Goal: Task Accomplishment & Management: Complete application form

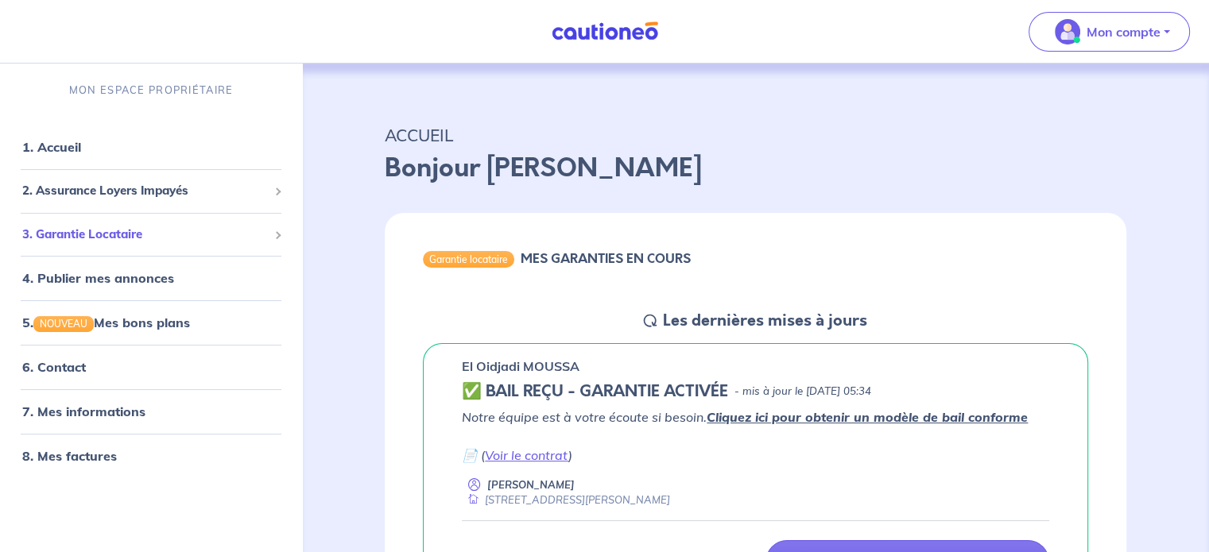
click at [153, 230] on span "3. Garantie Locataire" at bounding box center [145, 235] width 246 height 18
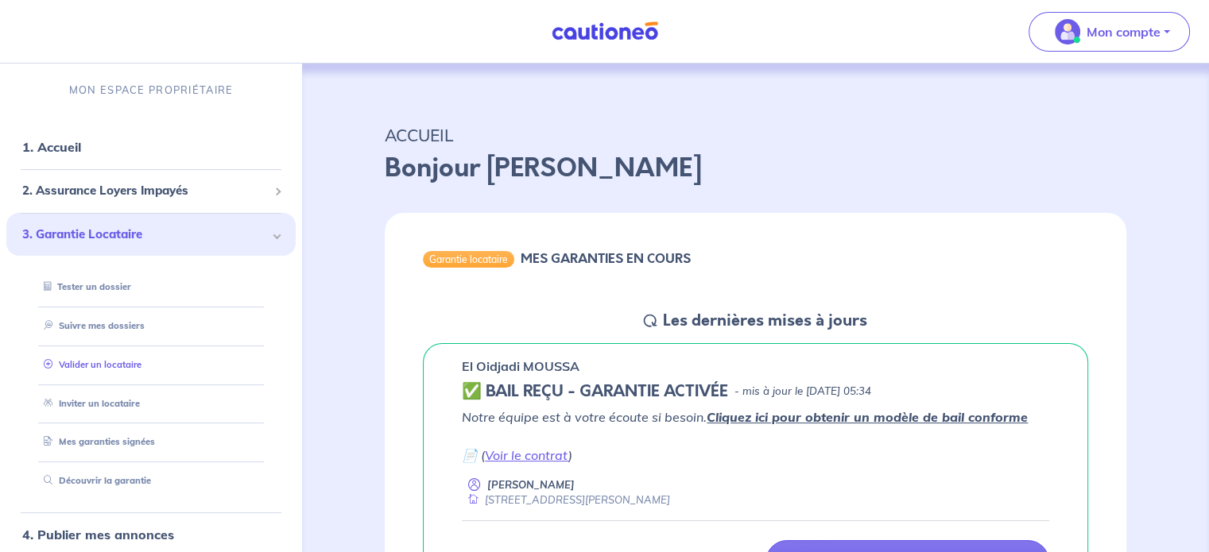
click at [121, 368] on link "Valider un locataire" at bounding box center [89, 364] width 104 height 11
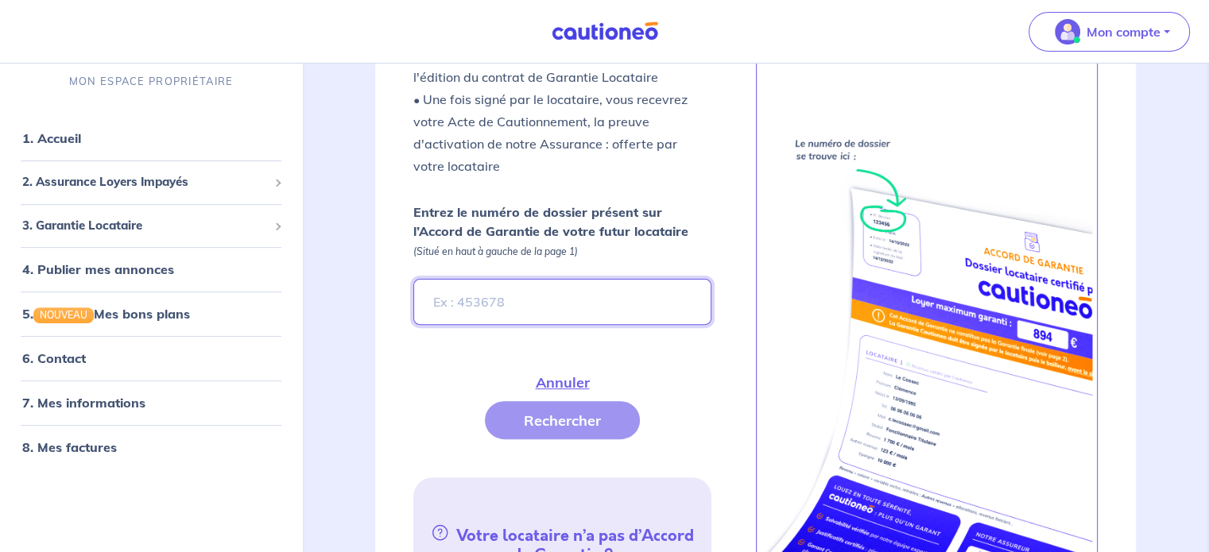
scroll to position [473, 0]
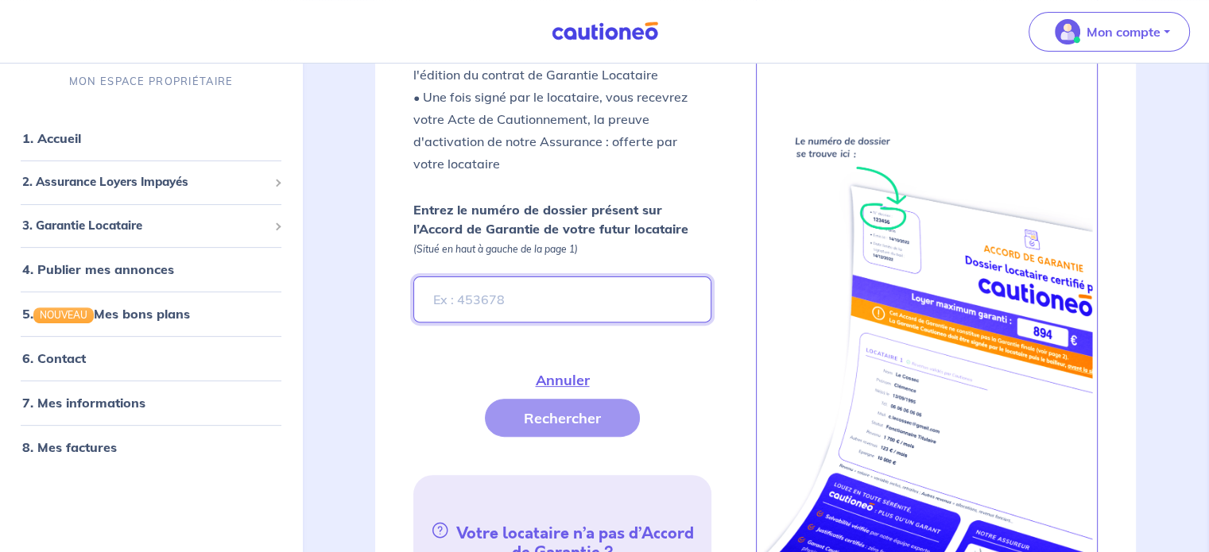
paste input "65b1b732-9dbe-4b96-815c-498c80bf64d5"
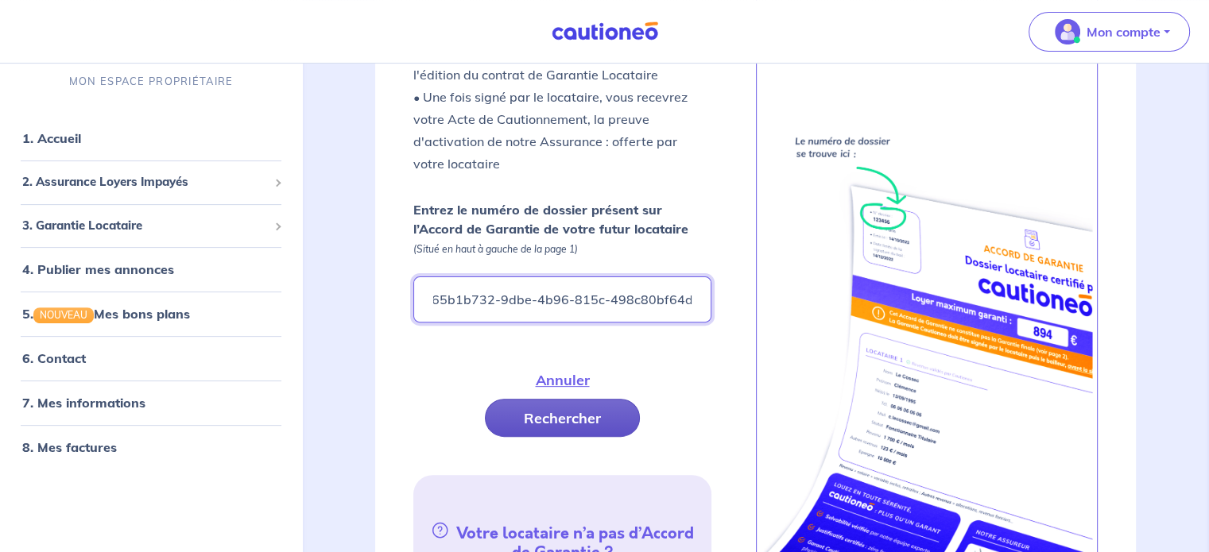
type input "65b1b732-9dbe-4b96-815c-498c80bf64d5"
click at [547, 399] on button "Rechercher" at bounding box center [562, 418] width 155 height 38
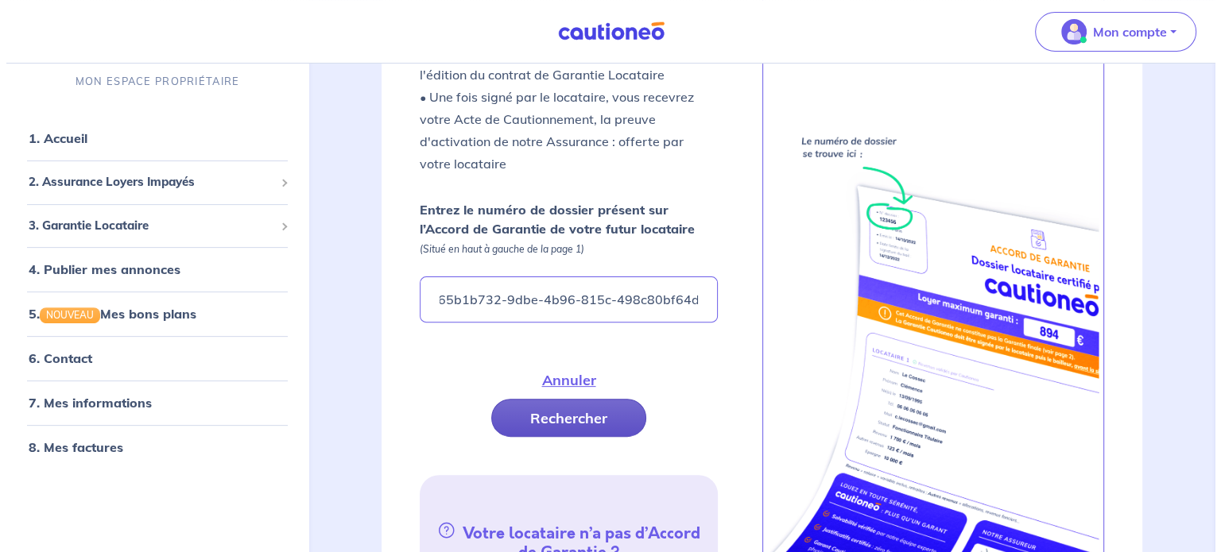
scroll to position [0, 0]
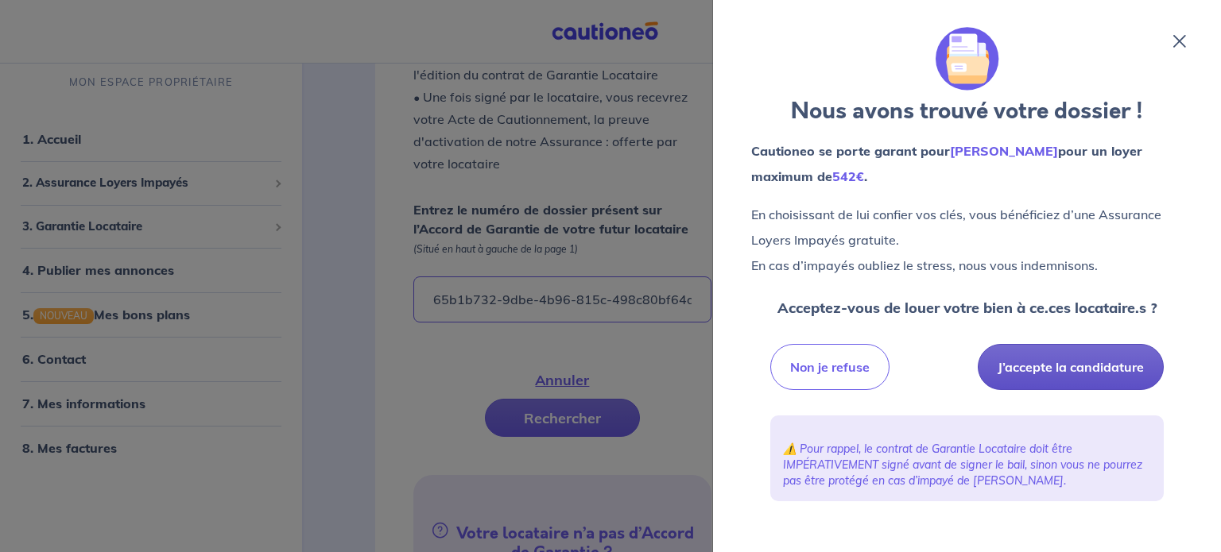
click at [1074, 361] on button "J’accepte la candidature" at bounding box center [1070, 367] width 186 height 46
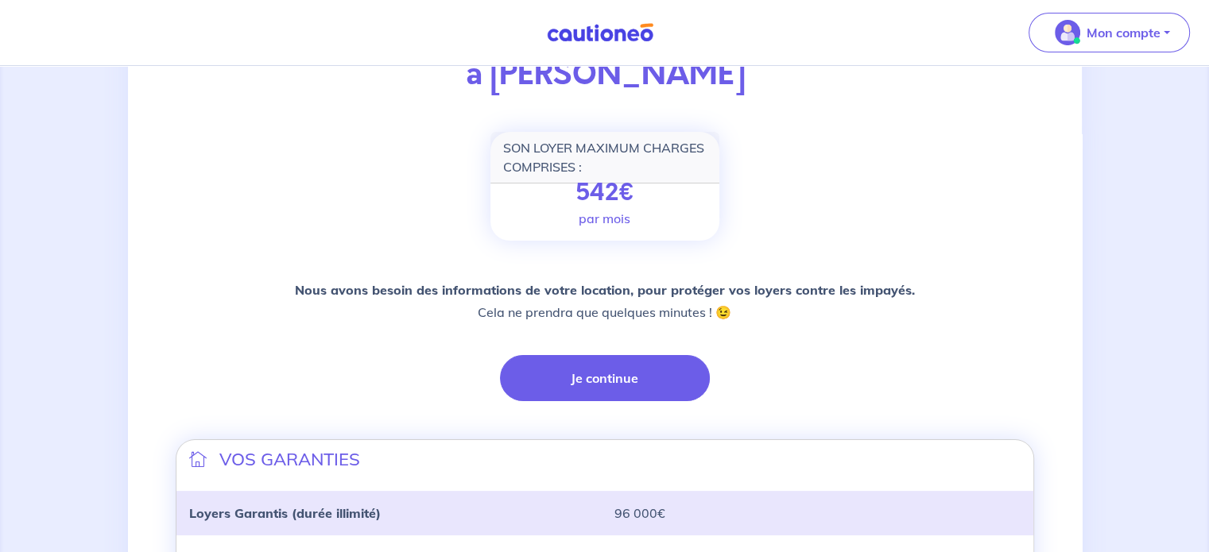
scroll to position [195, 0]
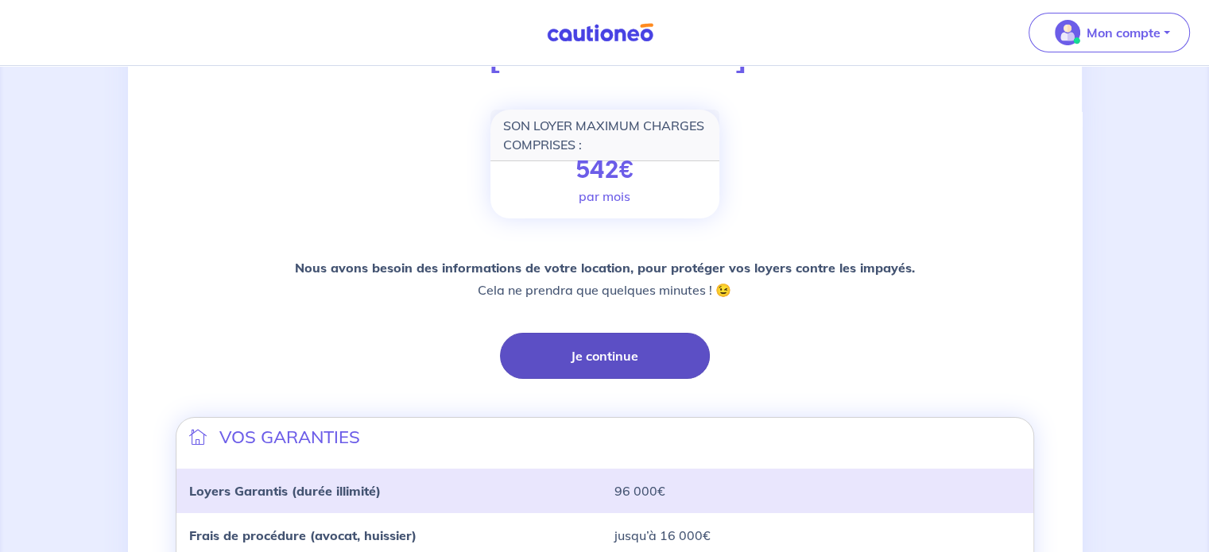
click at [595, 358] on button "Je continue" at bounding box center [605, 356] width 210 height 46
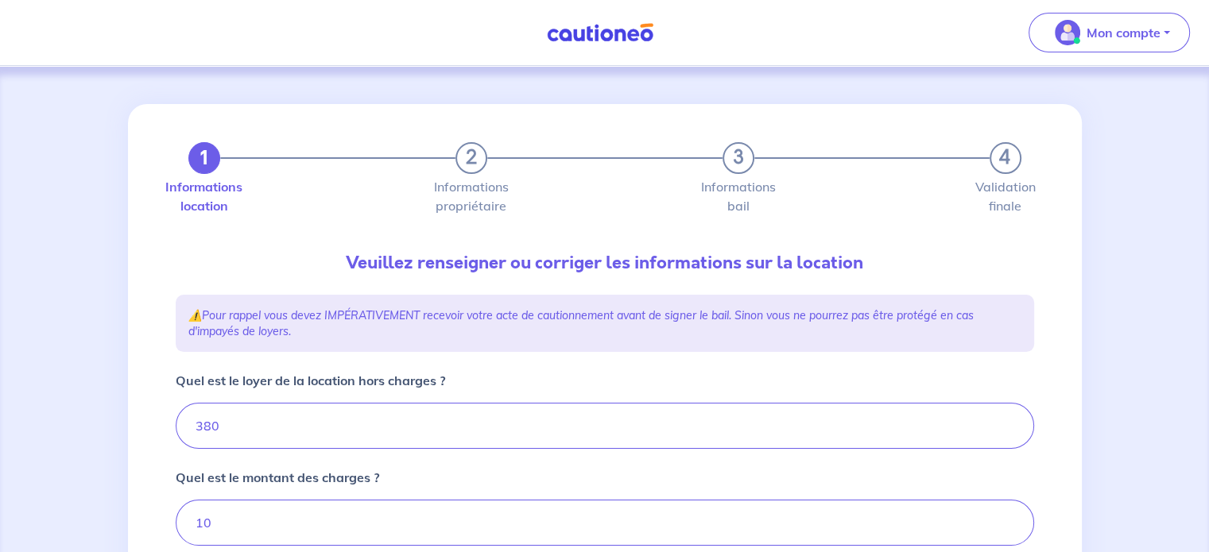
type input "390"
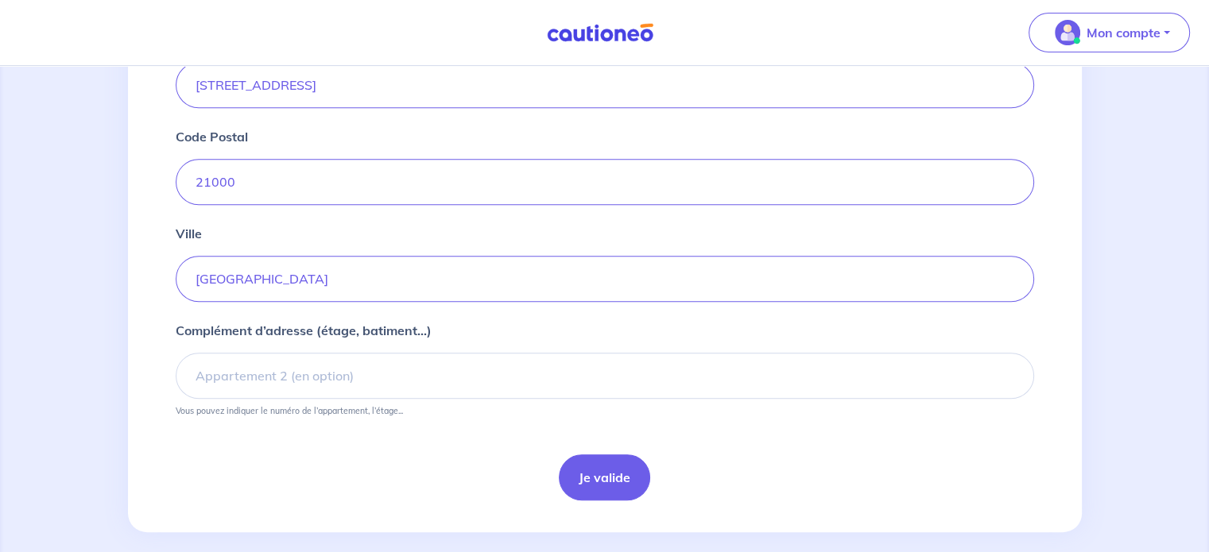
scroll to position [664, 0]
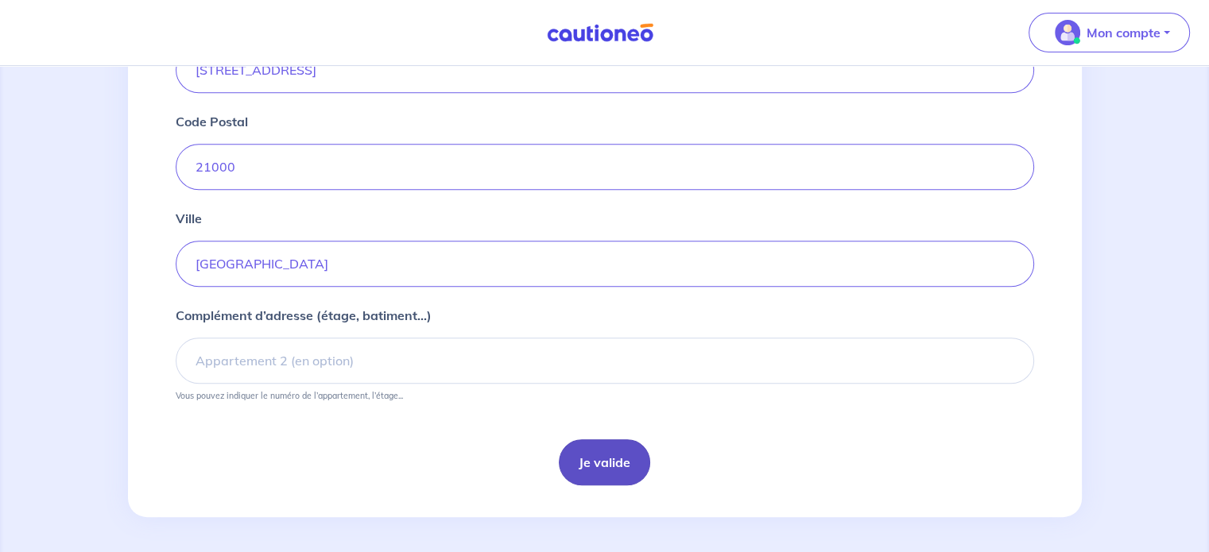
click at [617, 452] on button "Je valide" at bounding box center [604, 462] width 91 height 46
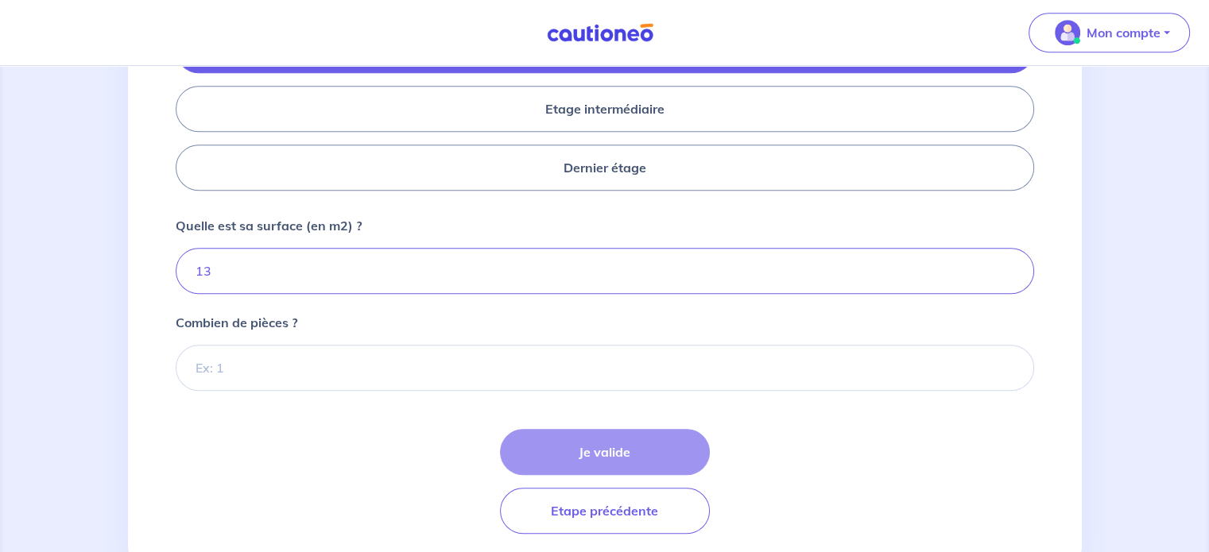
scroll to position [781, 0]
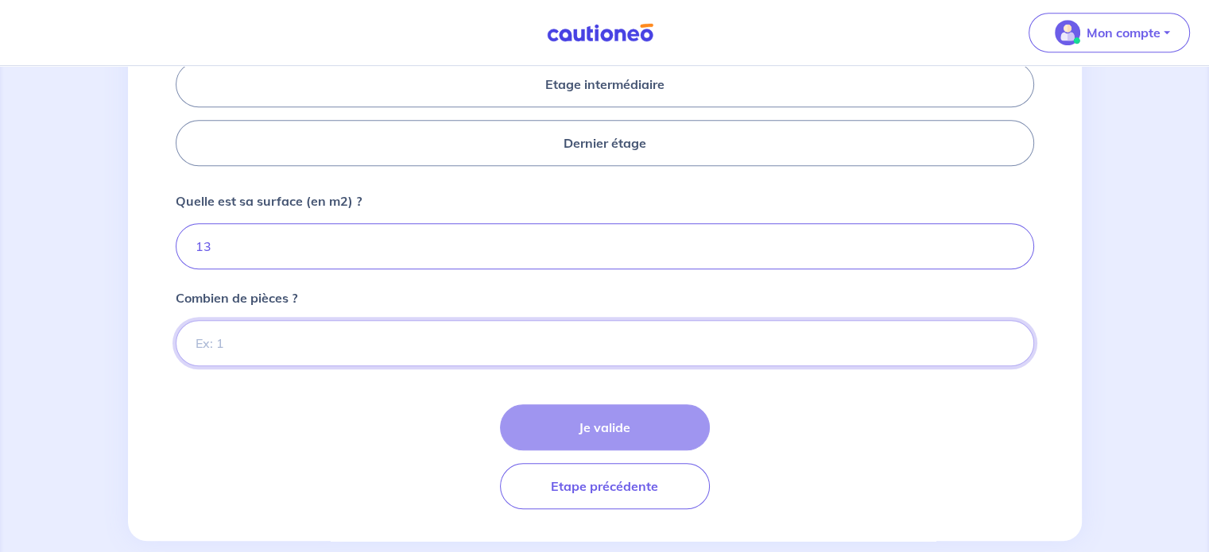
click at [410, 350] on input "Combien de pièces ?" at bounding box center [605, 343] width 858 height 46
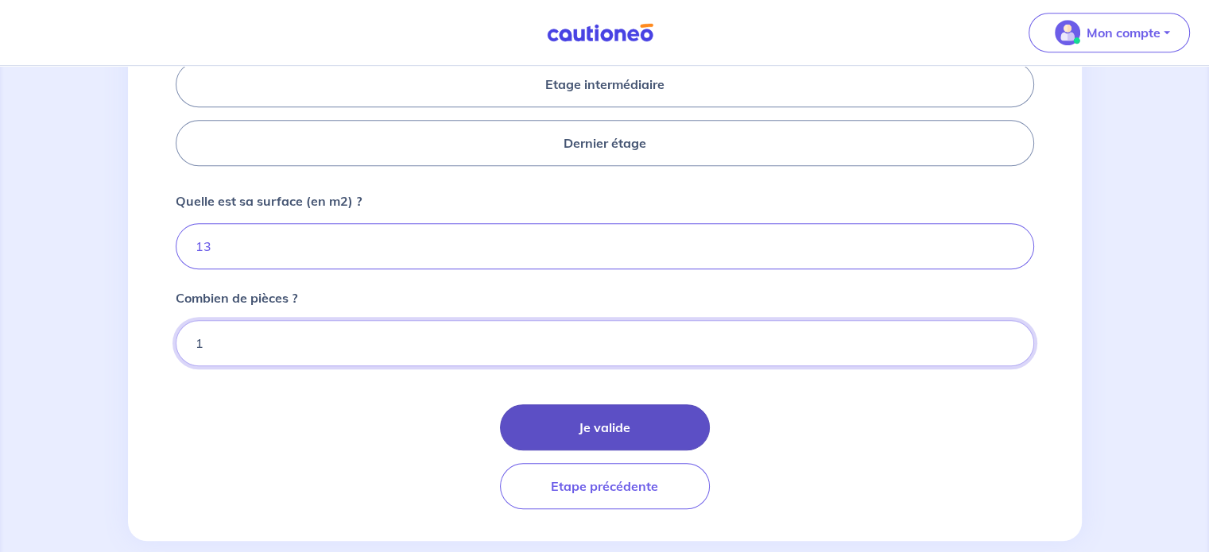
type input "1"
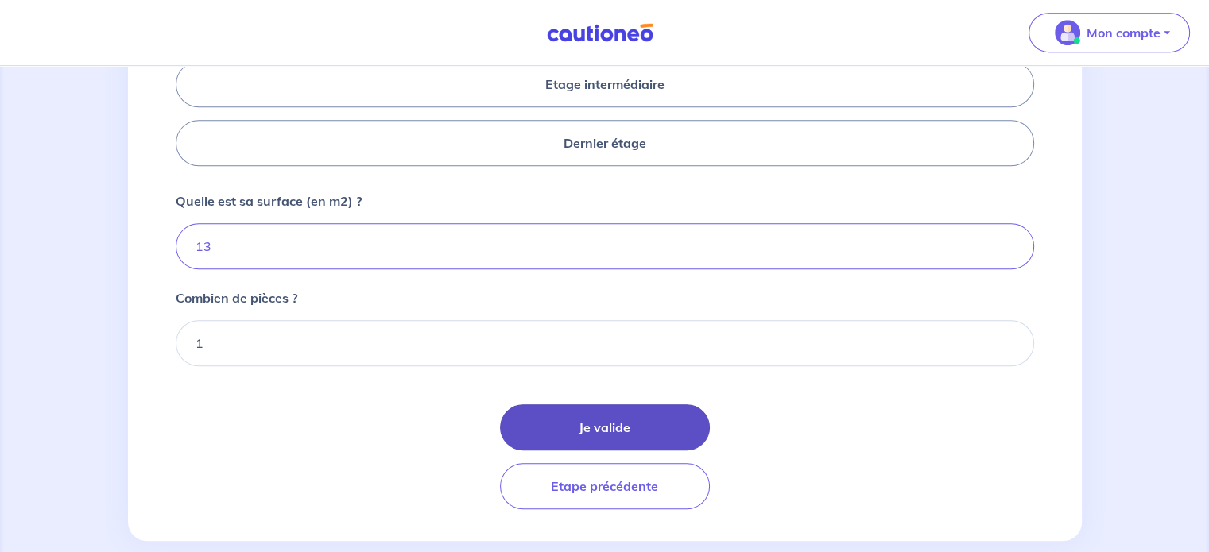
click at [542, 420] on button "Je valide" at bounding box center [605, 427] width 210 height 46
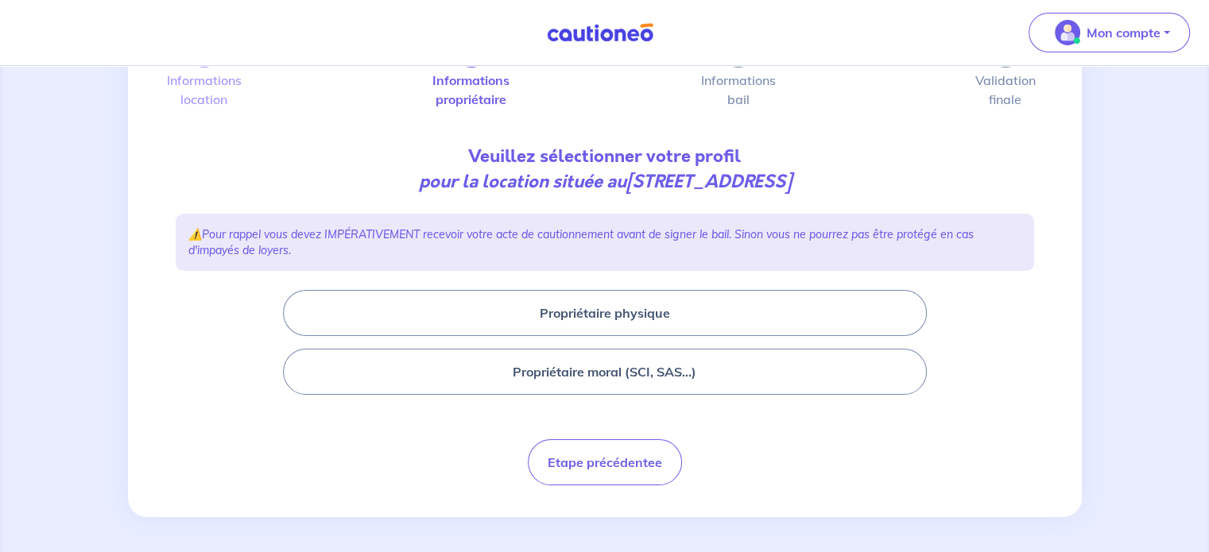
scroll to position [108, 0]
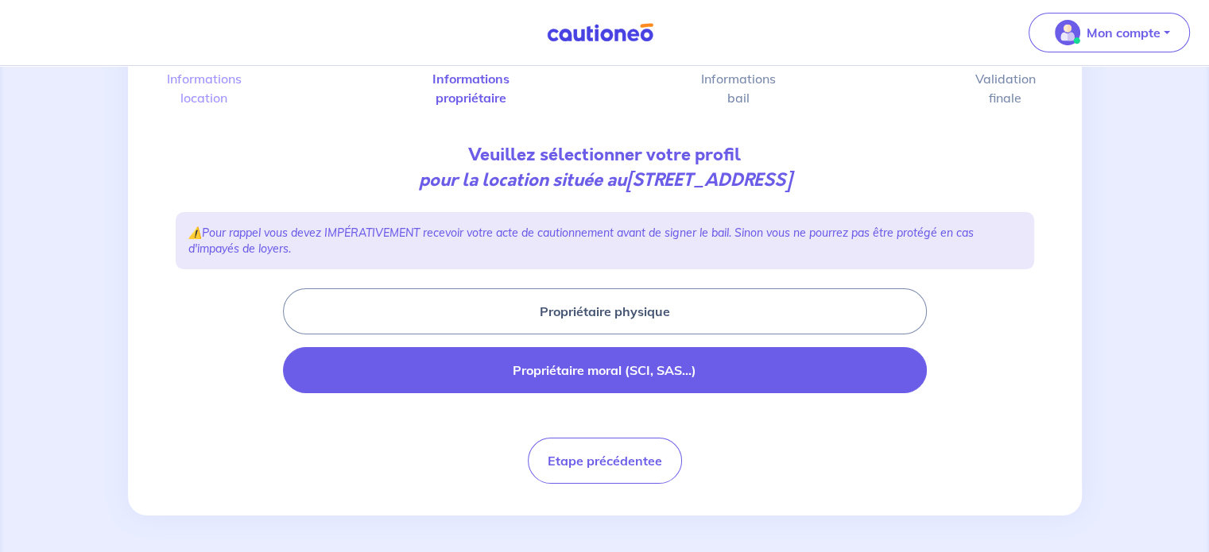
click at [345, 368] on button "Propriétaire moral (SCI, SAS...)" at bounding box center [605, 370] width 644 height 46
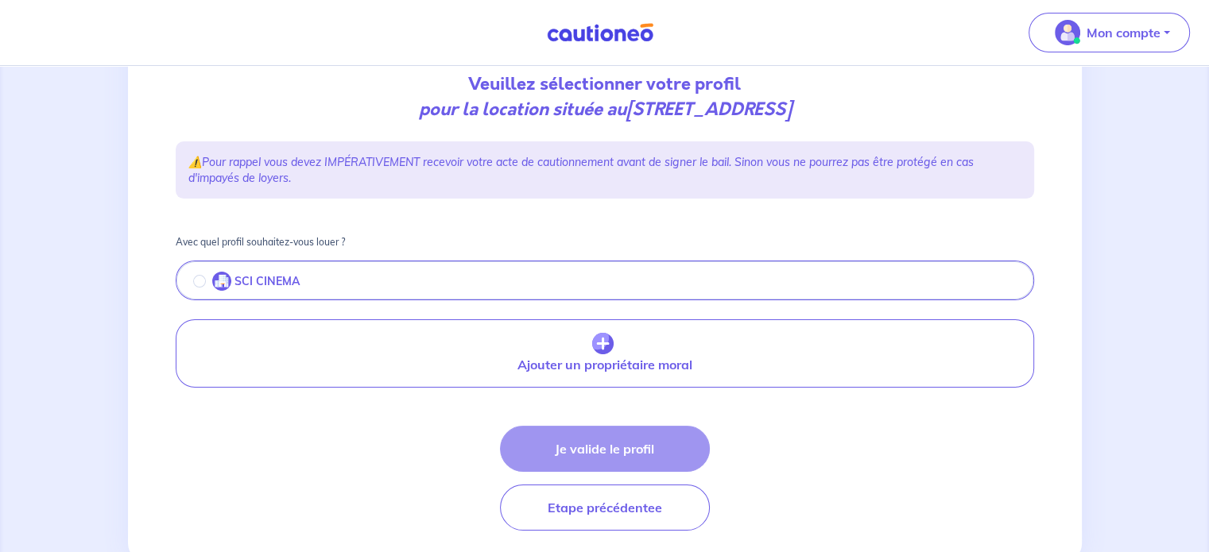
scroll to position [225, 0]
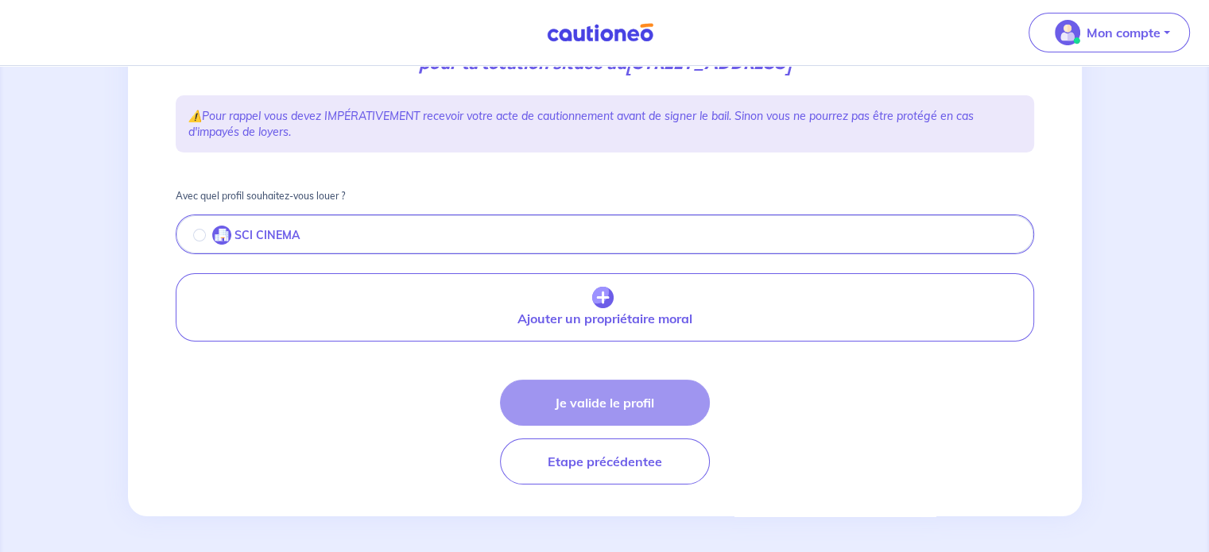
click at [200, 226] on div "SCI CINEMA" at bounding box center [246, 235] width 106 height 19
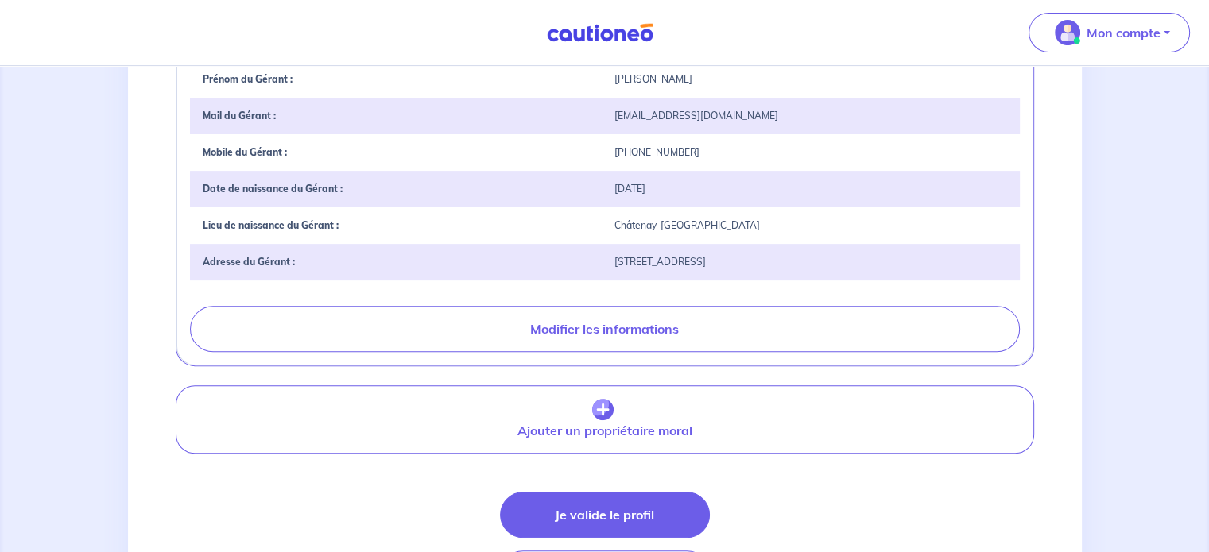
scroll to position [555, 0]
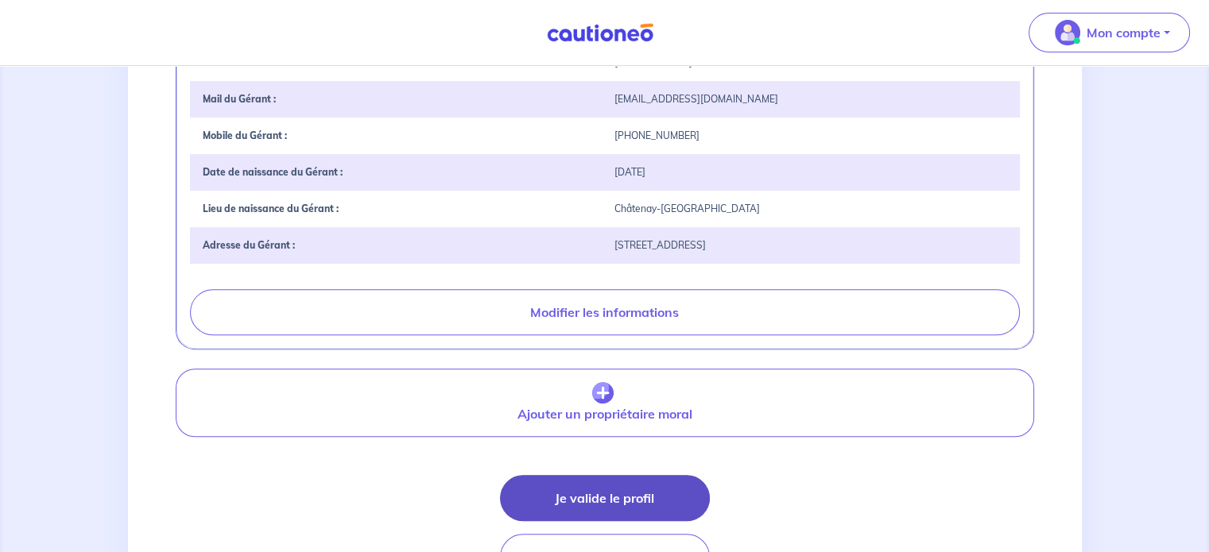
click at [590, 498] on button "Je valide le profil" at bounding box center [605, 498] width 210 height 46
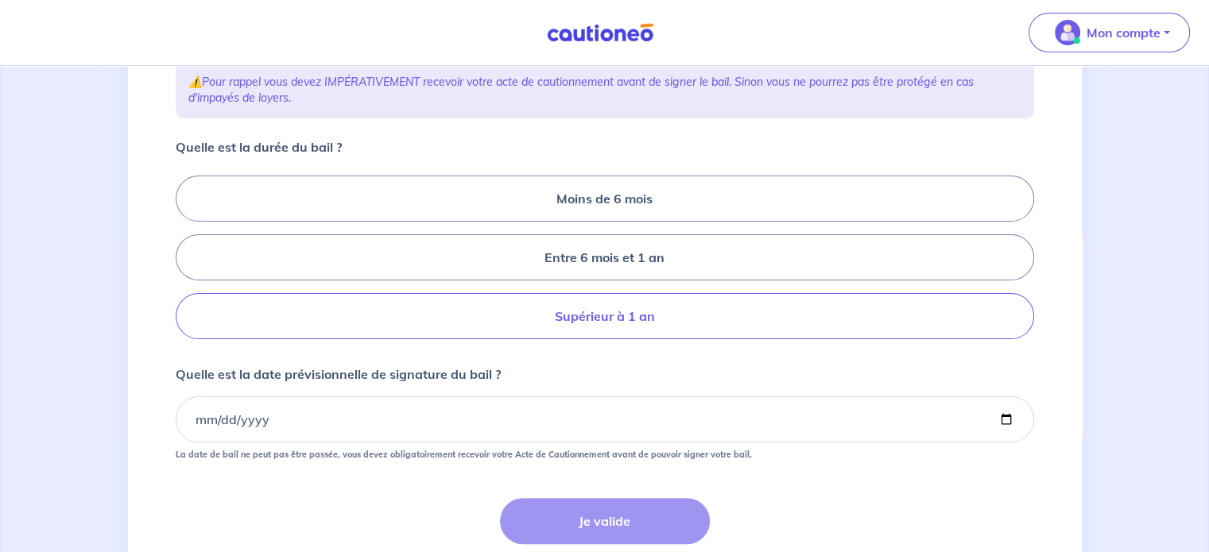
scroll to position [273, 0]
click at [623, 310] on label "Supérieur à 1 an" at bounding box center [605, 315] width 858 height 46
click at [186, 261] on input "Supérieur à 1 an" at bounding box center [181, 256] width 10 height 10
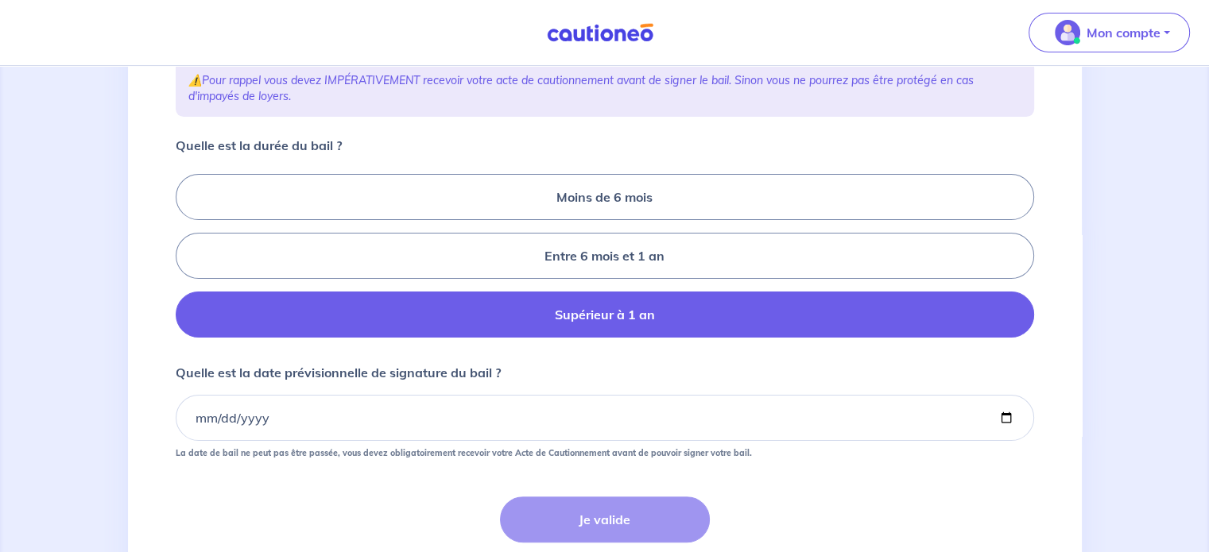
radio input "true"
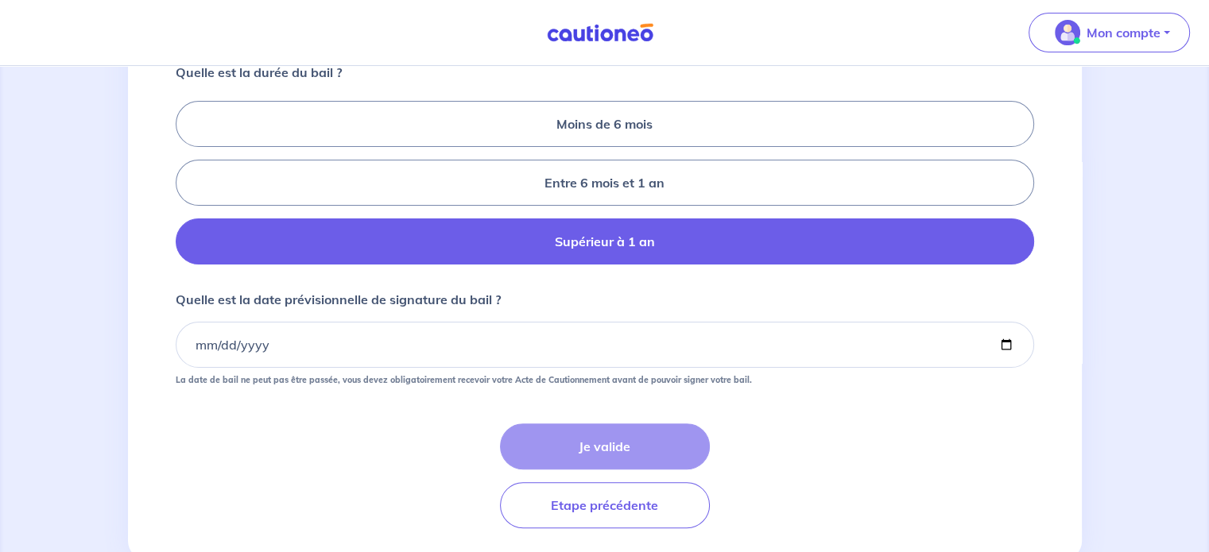
scroll to position [346, 0]
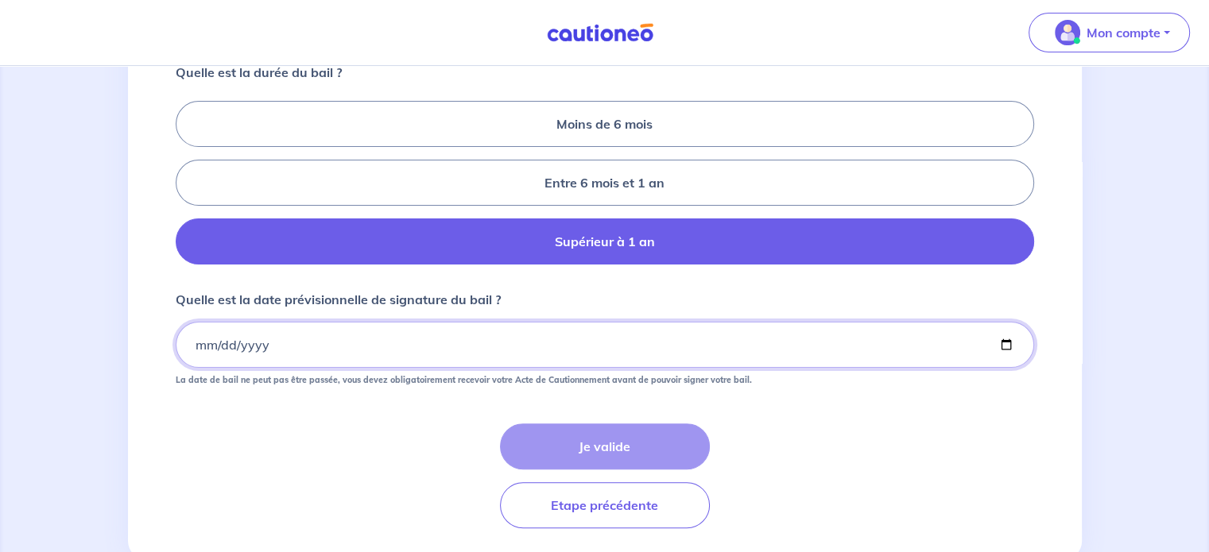
click at [197, 345] on input "Quelle est la date prévisionnelle de signature du bail ?" at bounding box center [605, 345] width 858 height 46
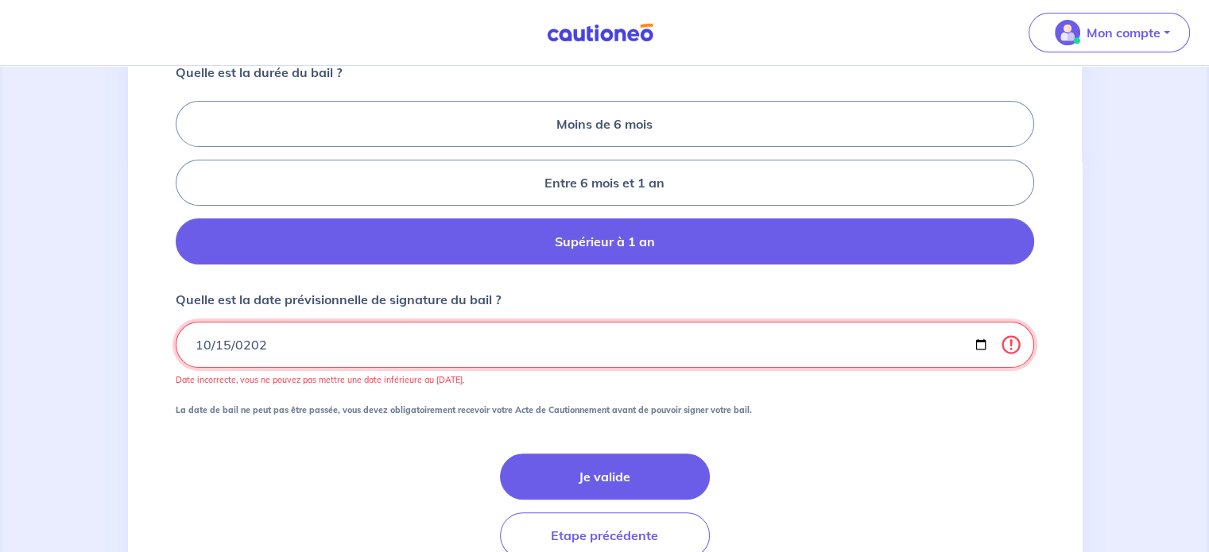
type input "2025-10-15"
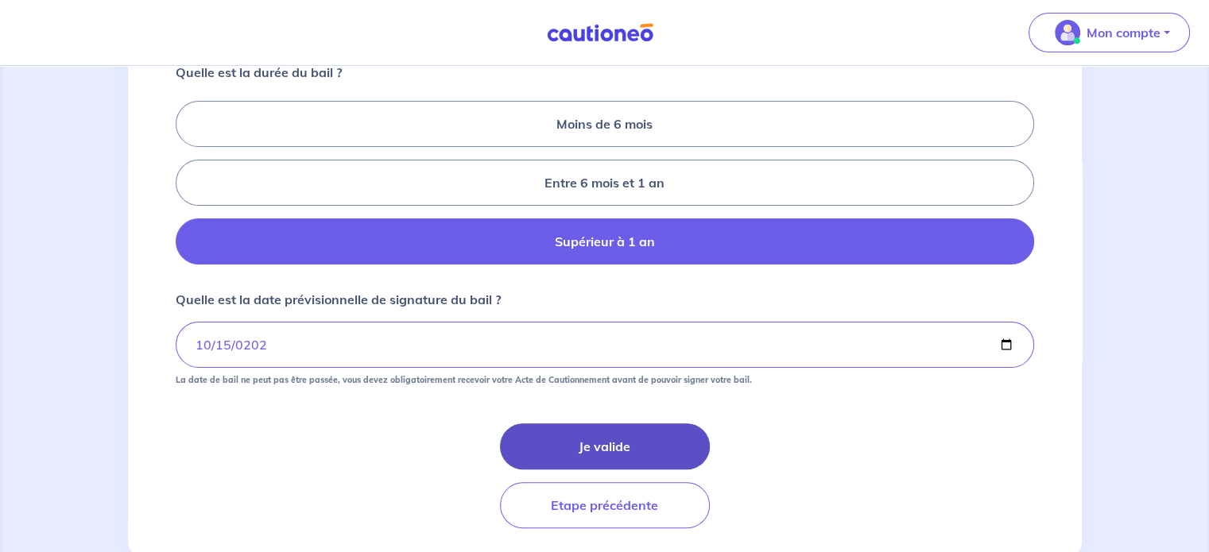
click at [524, 428] on button "Je valide" at bounding box center [605, 447] width 210 height 46
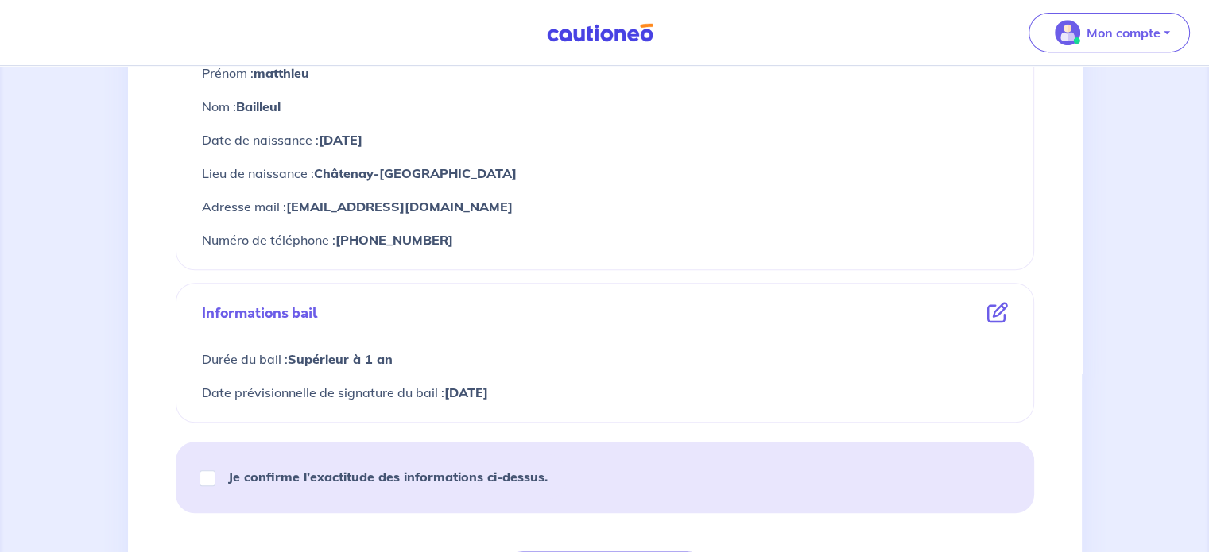
click at [356, 478] on strong "Je confirme l’exactitude des informations ci-dessus." at bounding box center [387, 477] width 319 height 16
click at [215, 478] on input "Je confirme l’exactitude des informations ci-dessus." at bounding box center [207, 478] width 16 height 16
checkbox input "true"
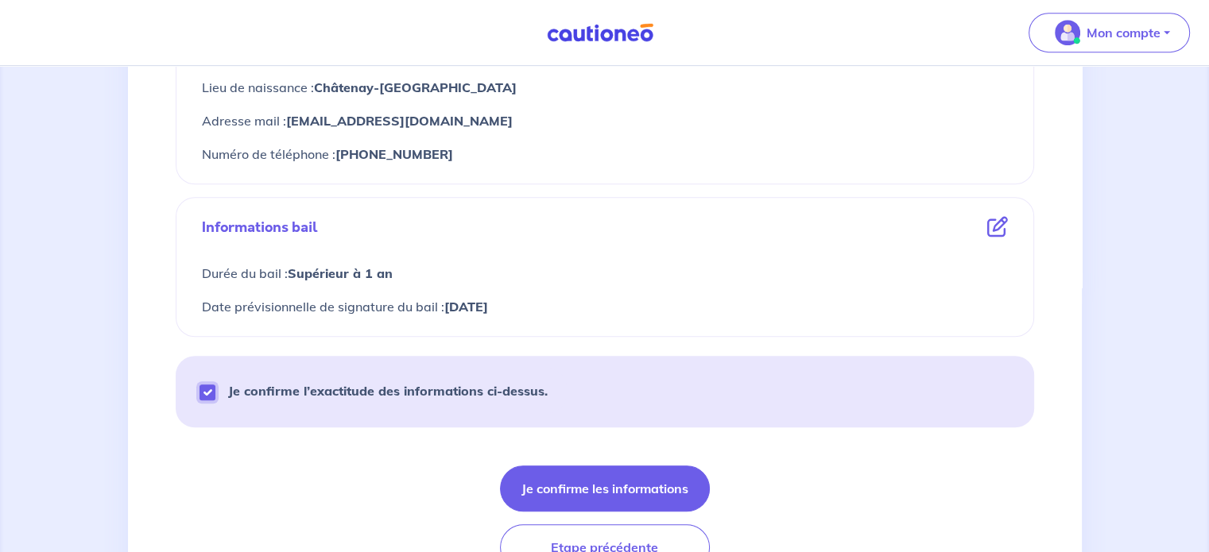
scroll to position [911, 0]
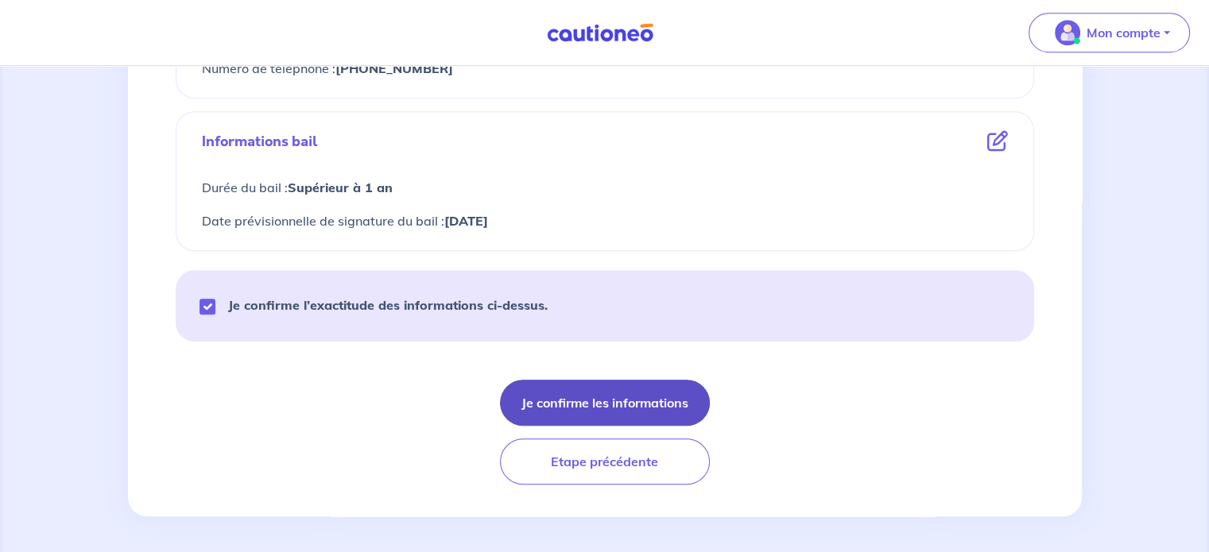
click at [620, 397] on button "Je confirme les informations" at bounding box center [605, 403] width 210 height 46
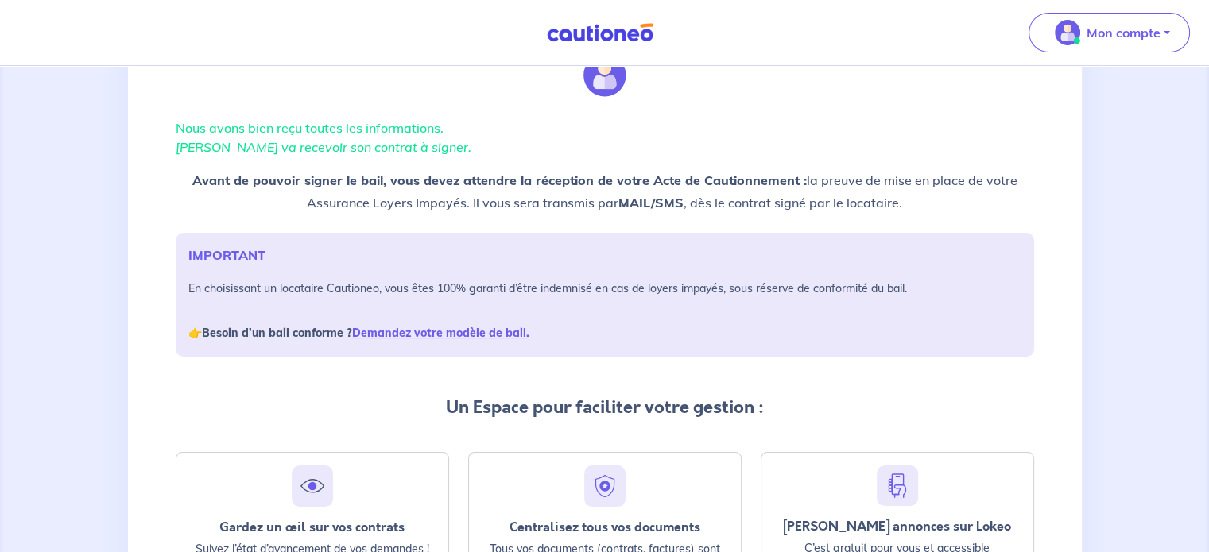
scroll to position [273, 0]
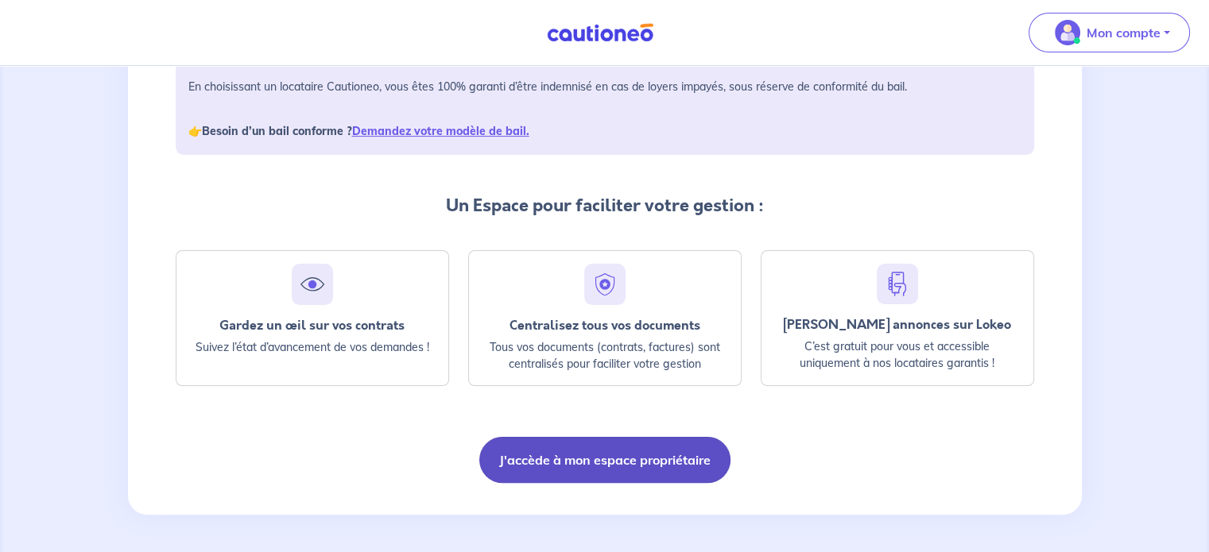
click at [578, 468] on button "J'accède à mon espace propriétaire" at bounding box center [604, 460] width 251 height 46
